Goal: Task Accomplishment & Management: Manage account settings

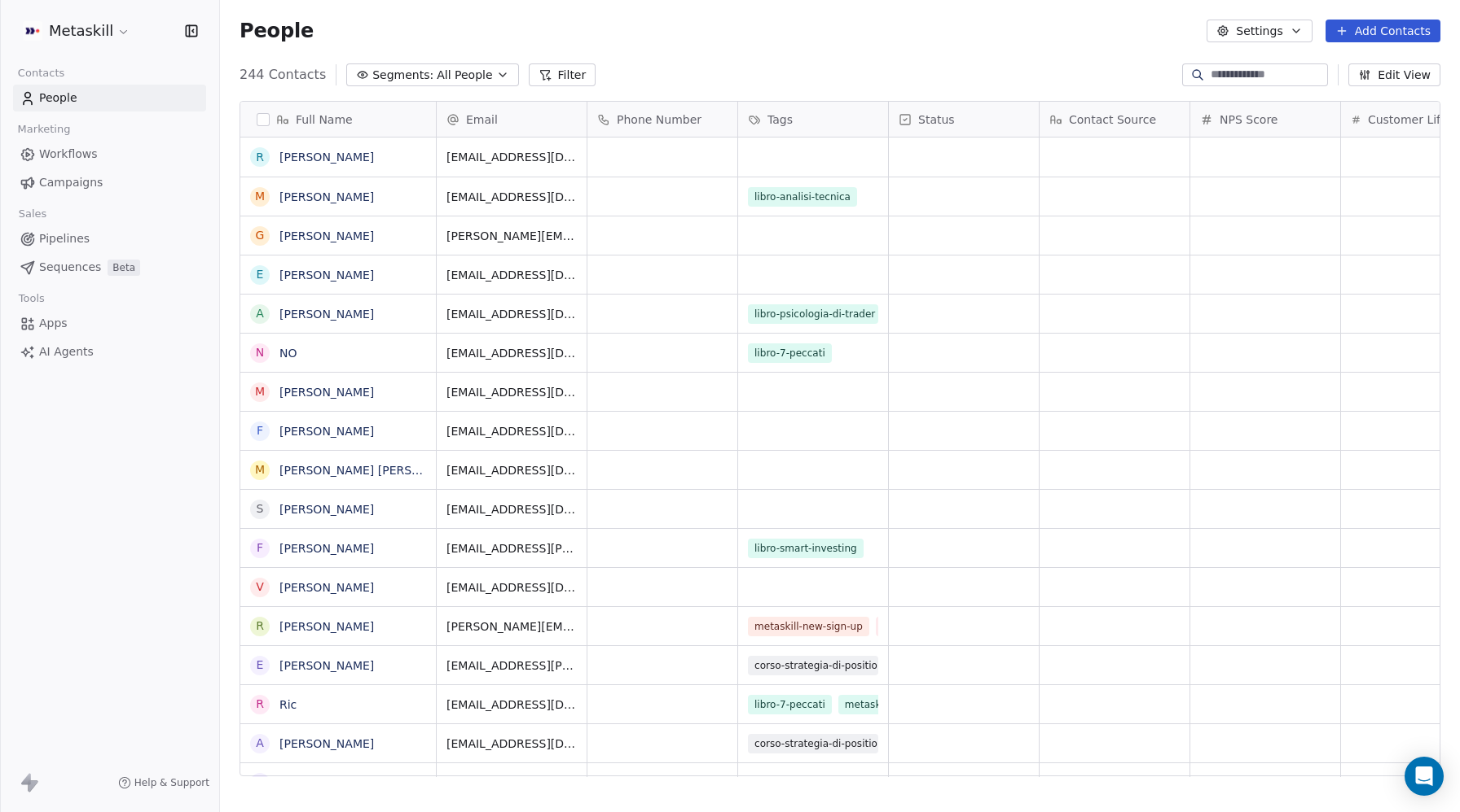
scroll to position [1, 1]
click at [63, 269] on span "Sequences" at bounding box center [70, 267] width 62 height 17
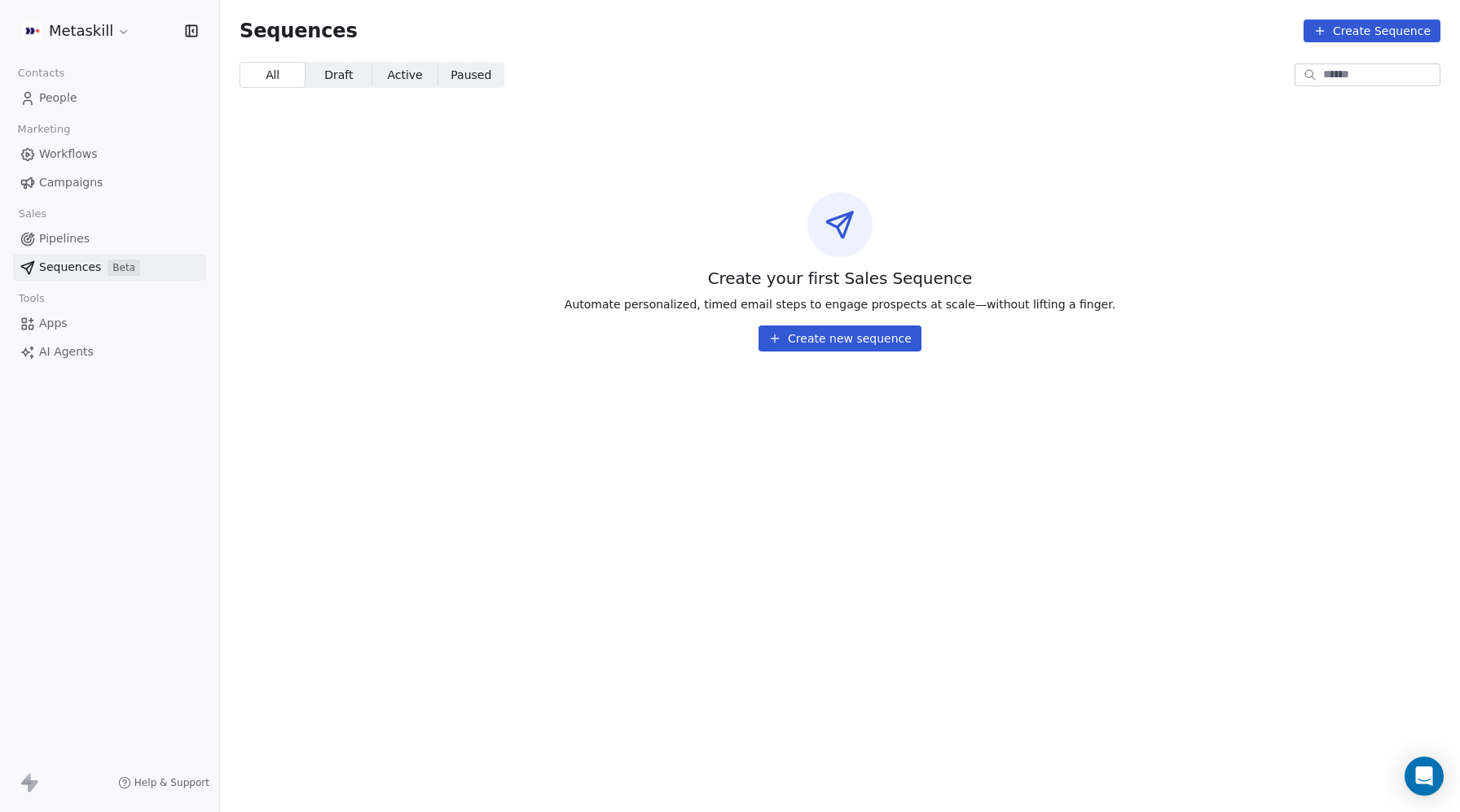
click at [72, 148] on span "Workflows" at bounding box center [68, 154] width 59 height 17
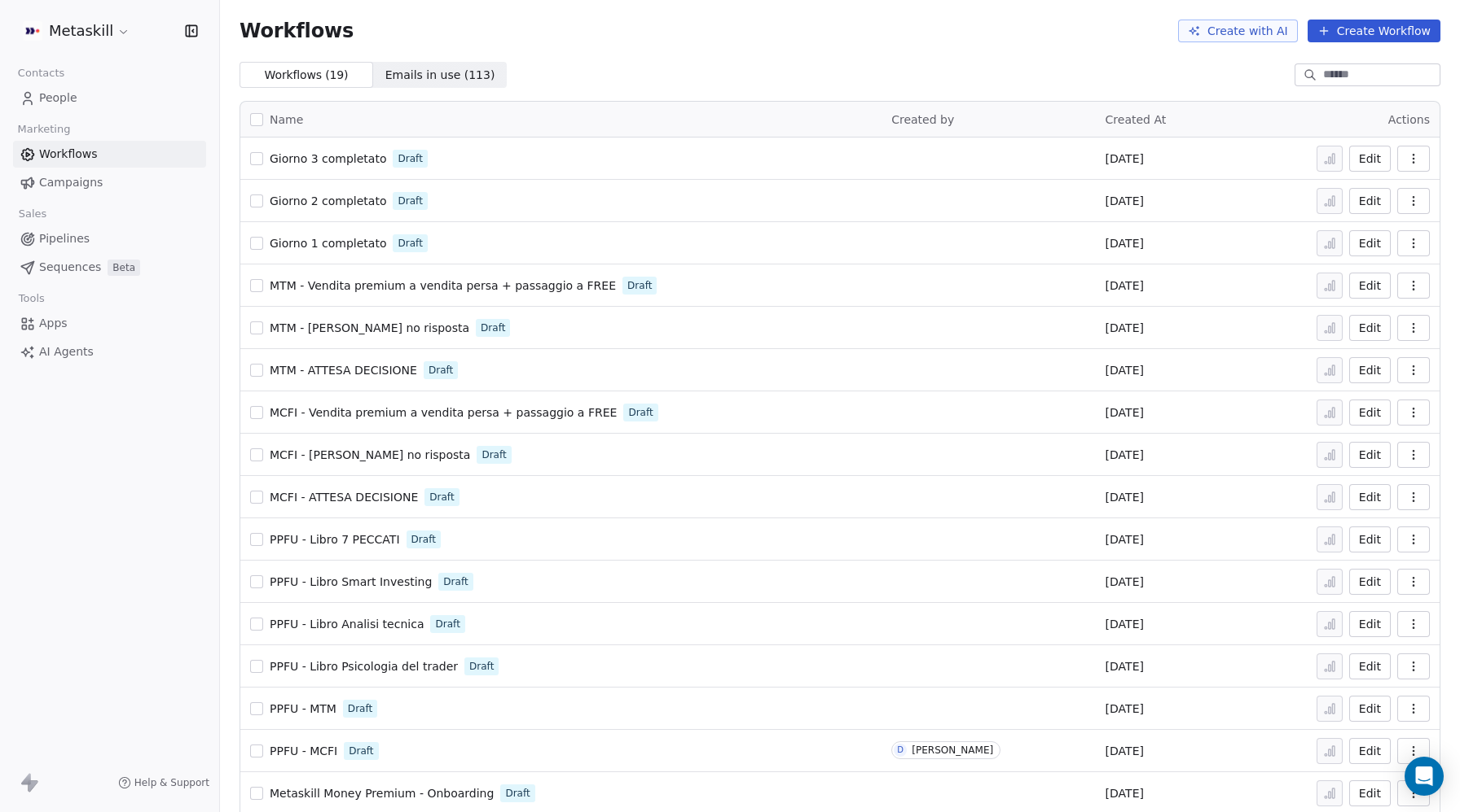
click at [1415, 156] on icon "button" at bounding box center [1412, 158] width 13 height 13
click at [1362, 278] on span "Delete" at bounding box center [1364, 276] width 38 height 16
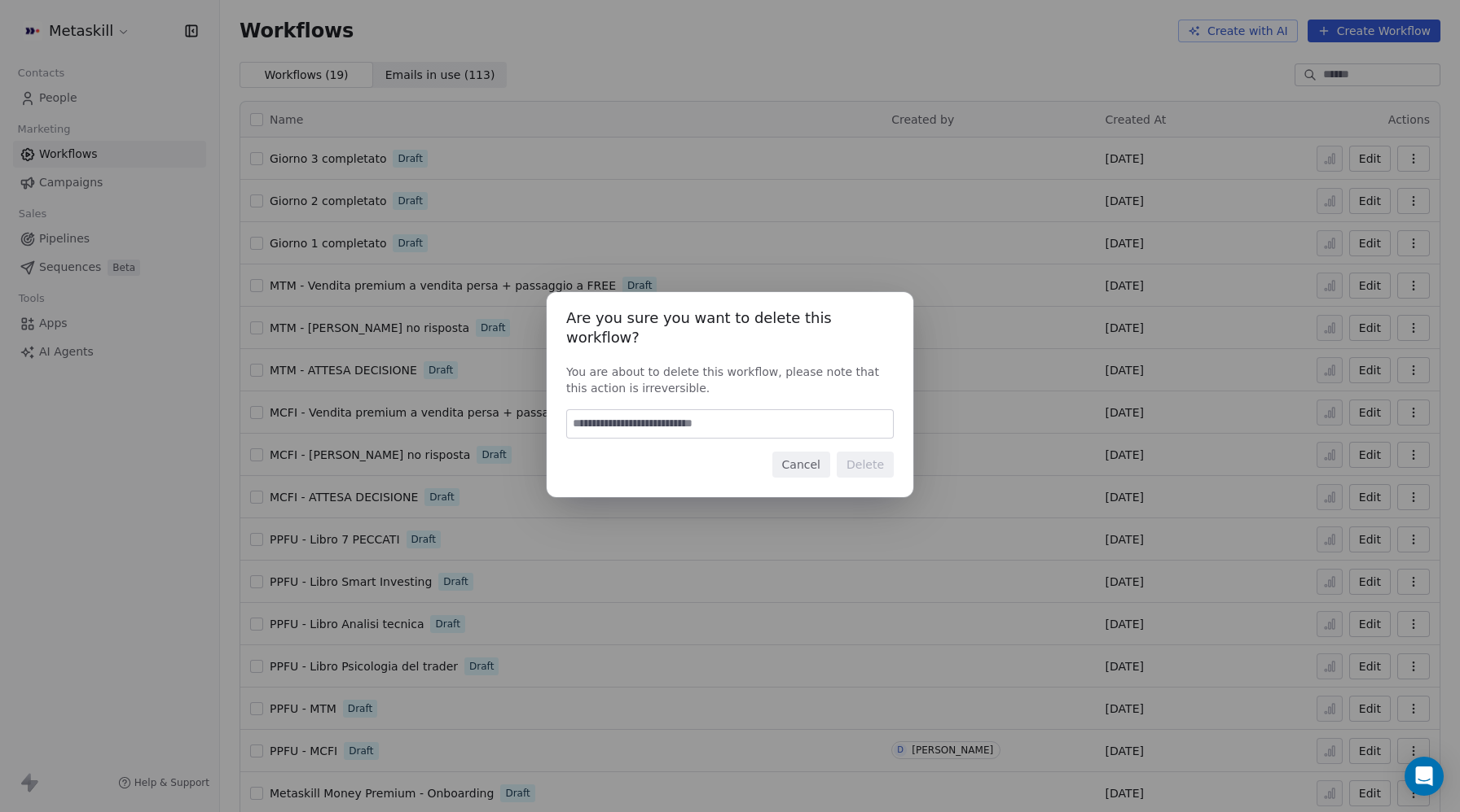
click at [736, 421] on input at bounding box center [730, 424] width 326 height 28
type input "*"
type input "******"
click at [877, 456] on button "Delete" at bounding box center [864, 465] width 57 height 26
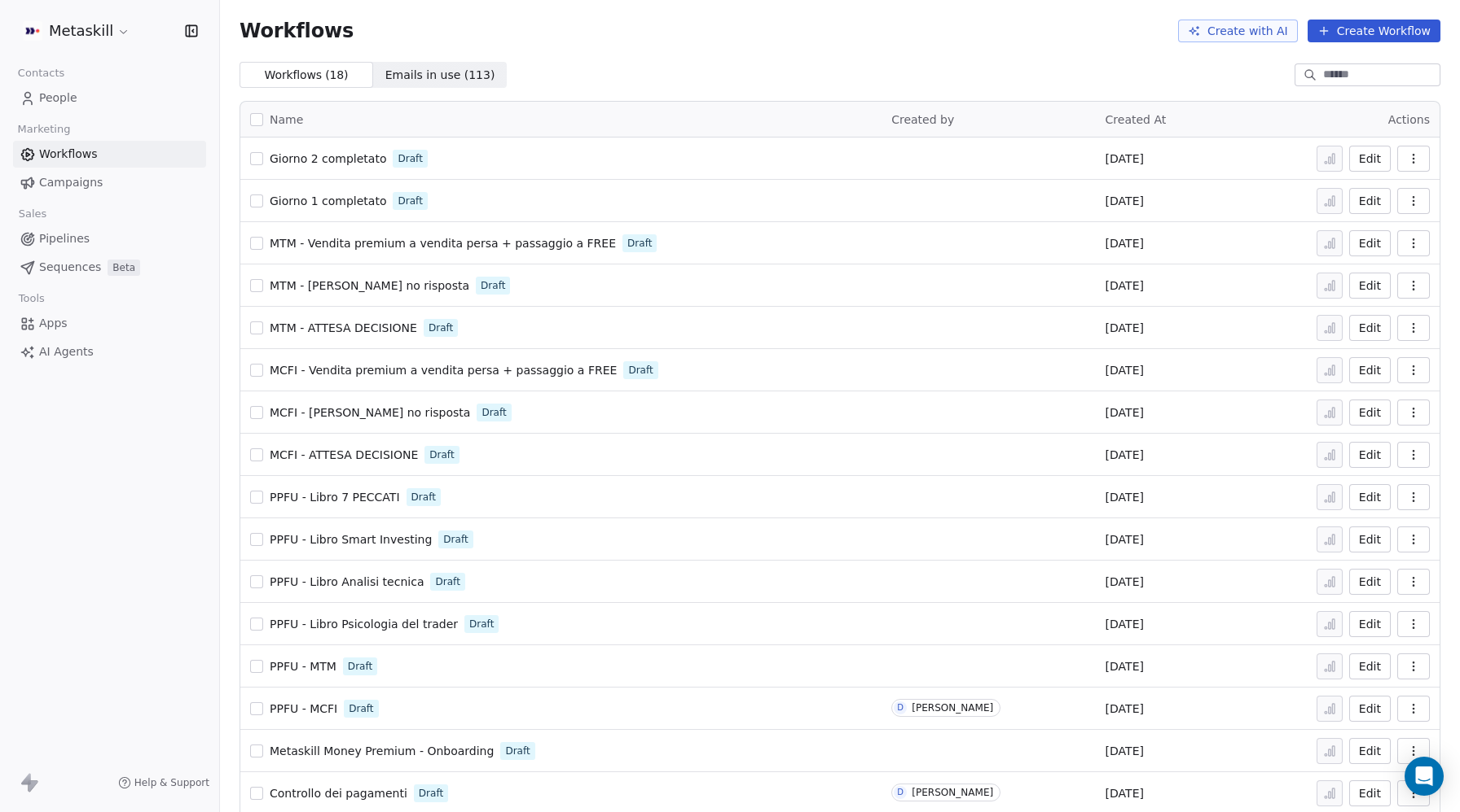
click at [328, 452] on span "MCFI - ATTESA DECISIONE" at bounding box center [343, 455] width 148 height 13
